Goal: Information Seeking & Learning: Learn about a topic

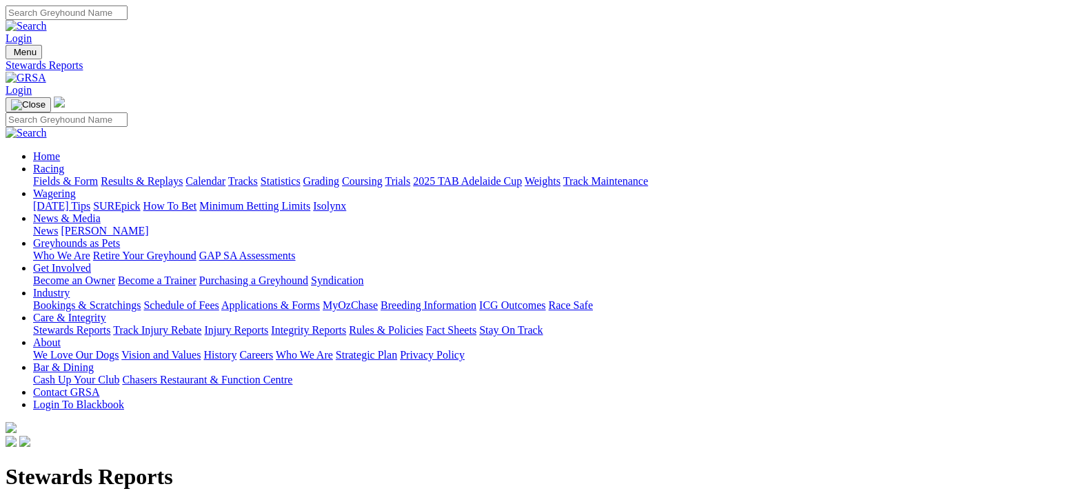
click at [197, 464] on h1 "Stewards Reports" at bounding box center [545, 477] width 1079 height 26
